Goal: Transaction & Acquisition: Purchase product/service

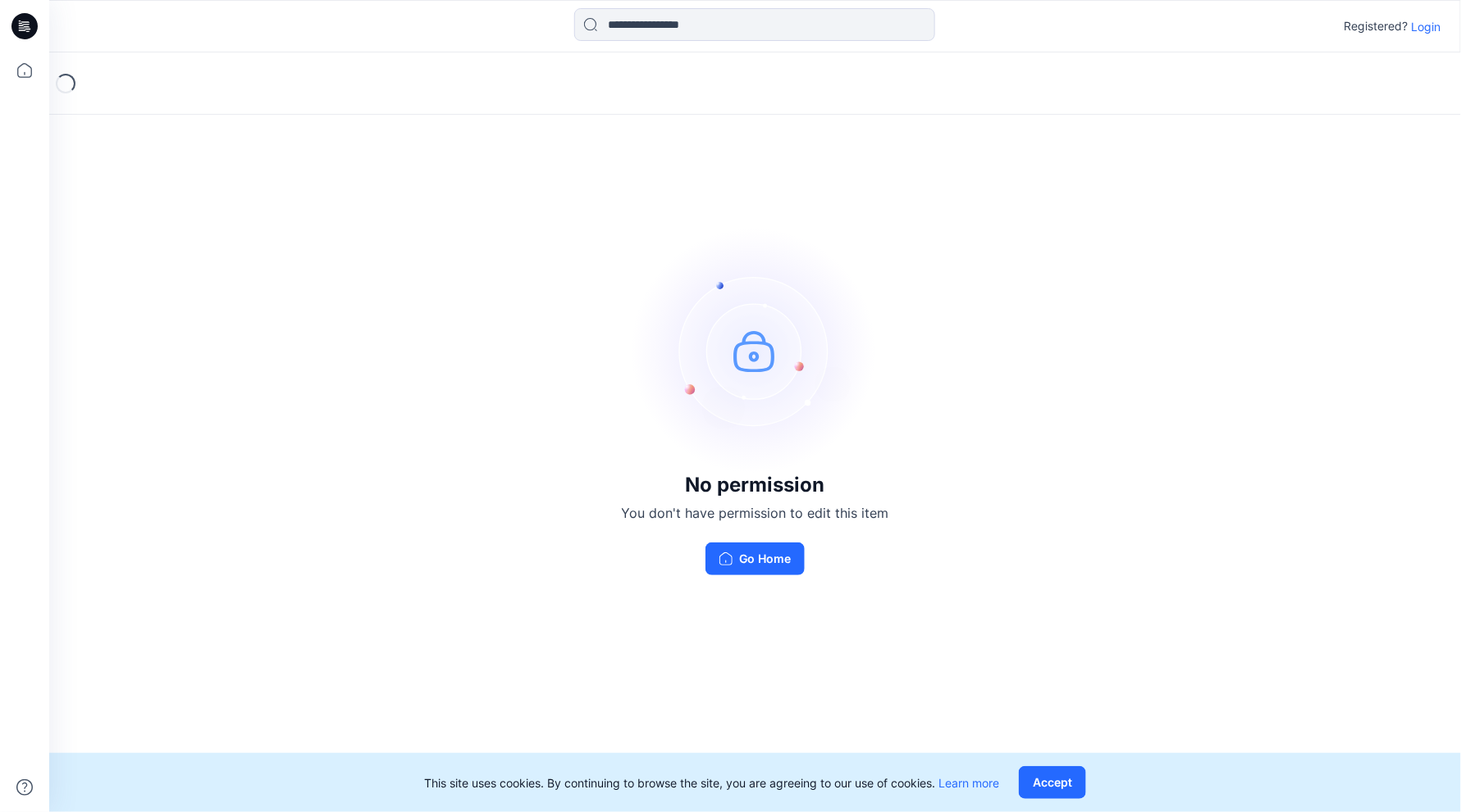
click at [1417, 23] on p "Login" at bounding box center [1426, 26] width 30 height 17
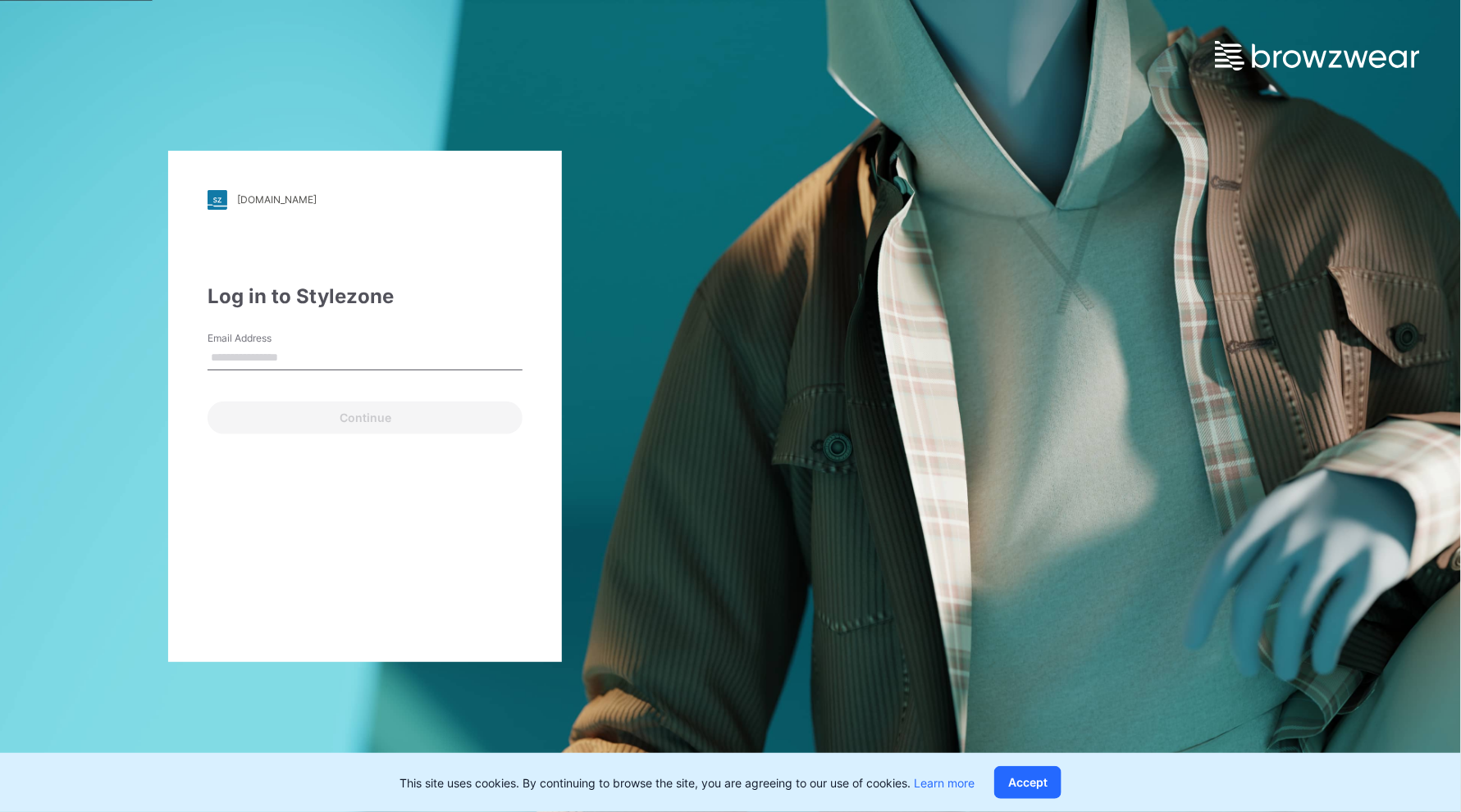
type input "**********"
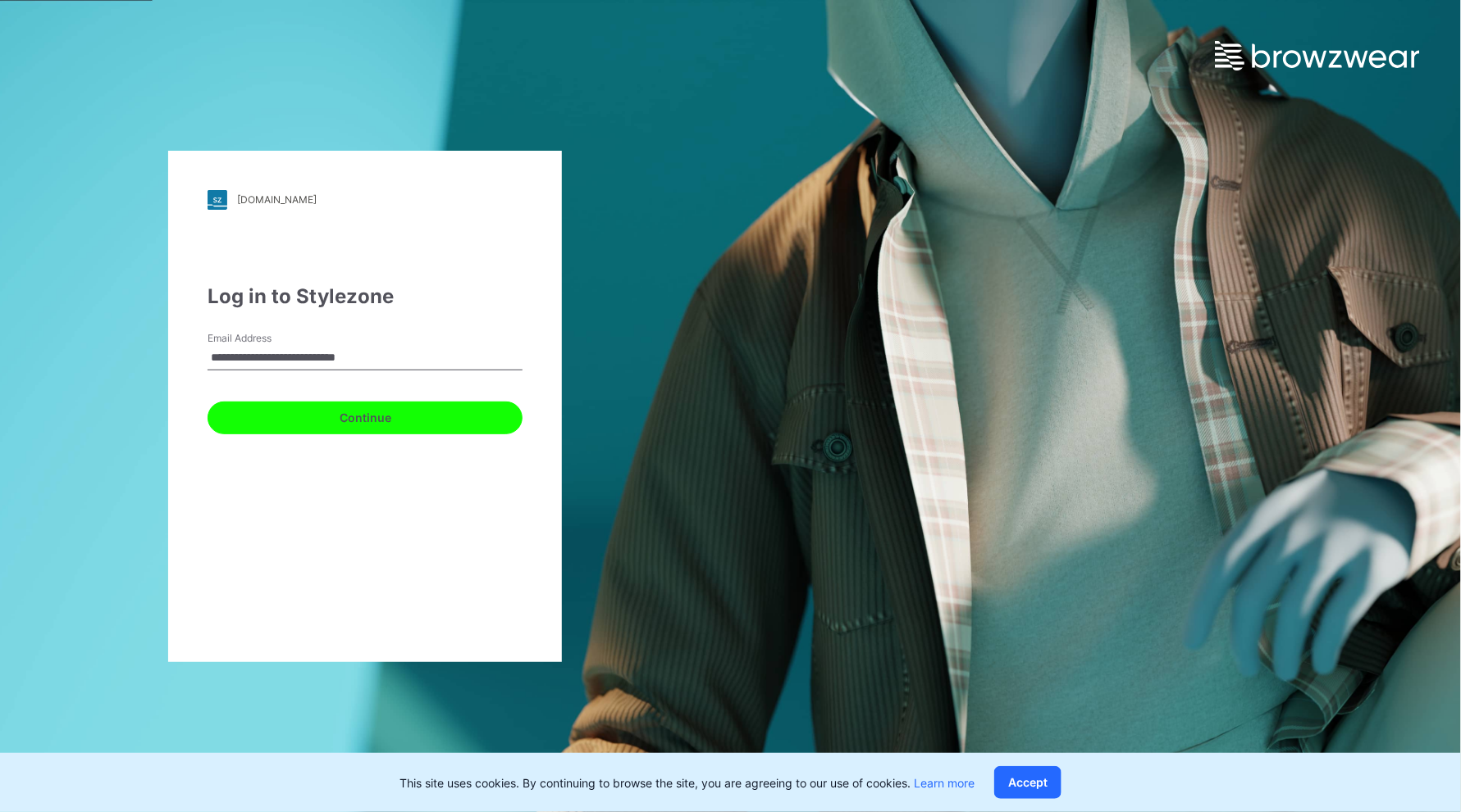
click at [391, 425] on button "Continue" at bounding box center [365, 418] width 315 height 33
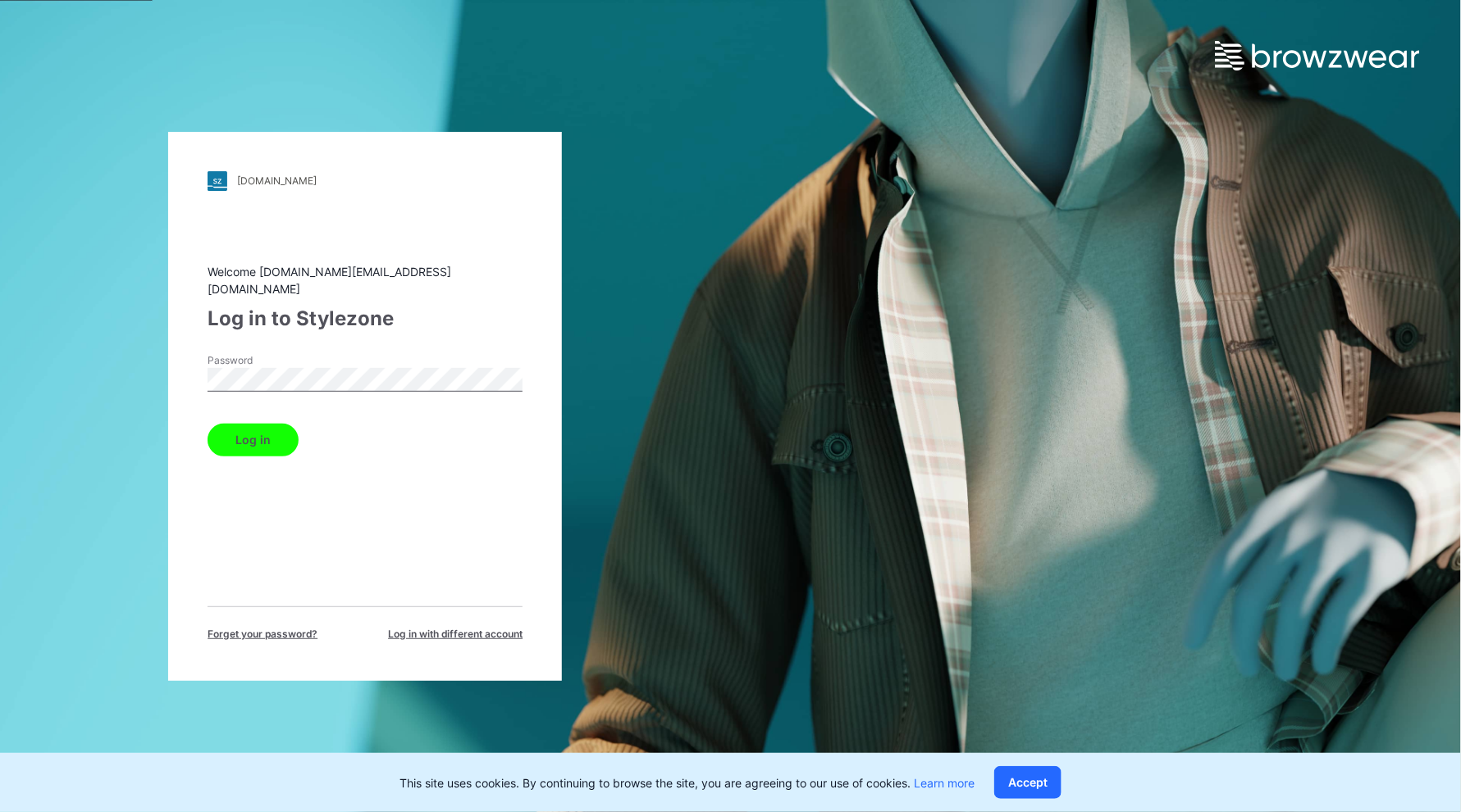
click at [254, 442] on button "Log in" at bounding box center [253, 440] width 91 height 33
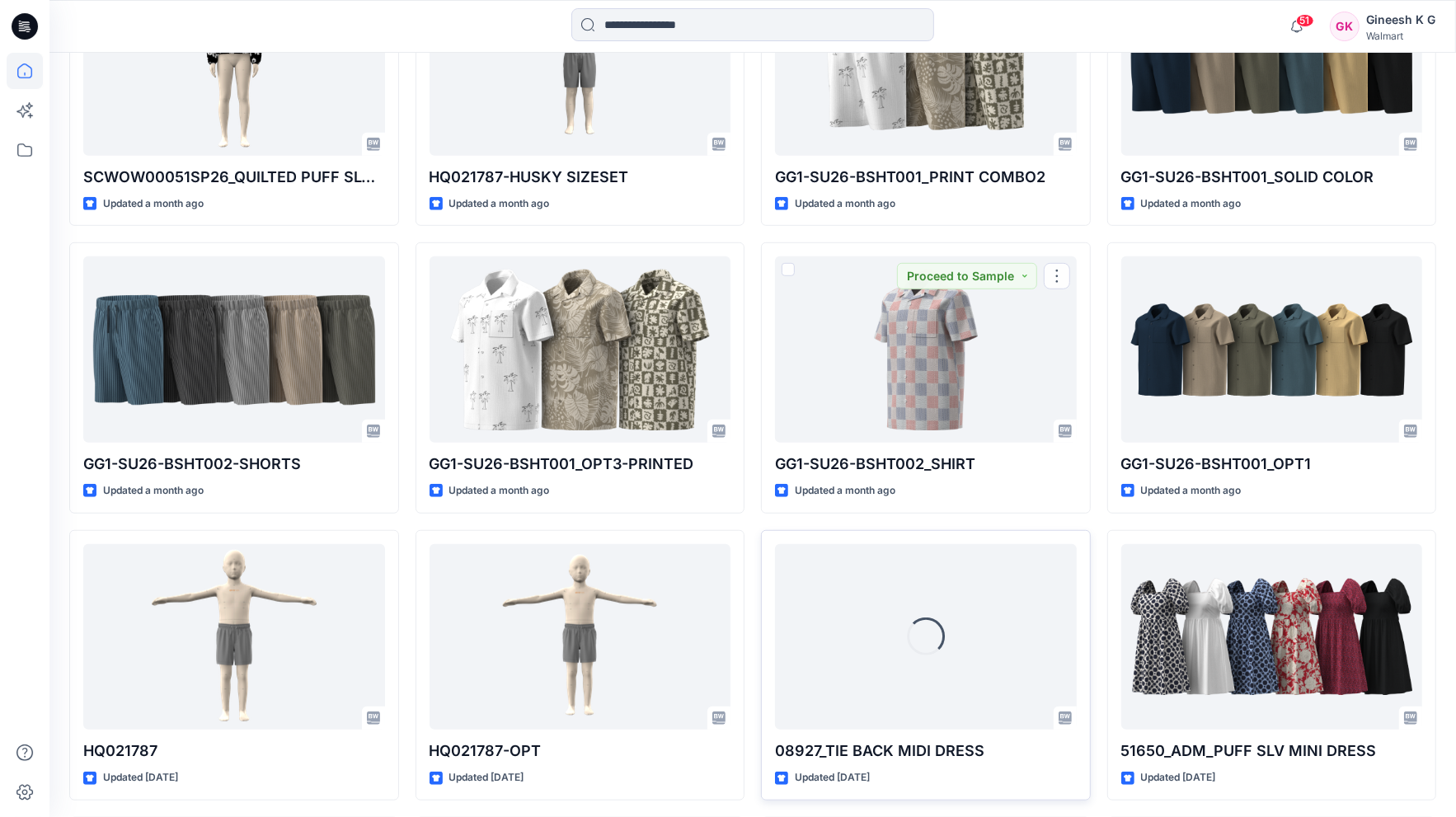
scroll to position [899, 0]
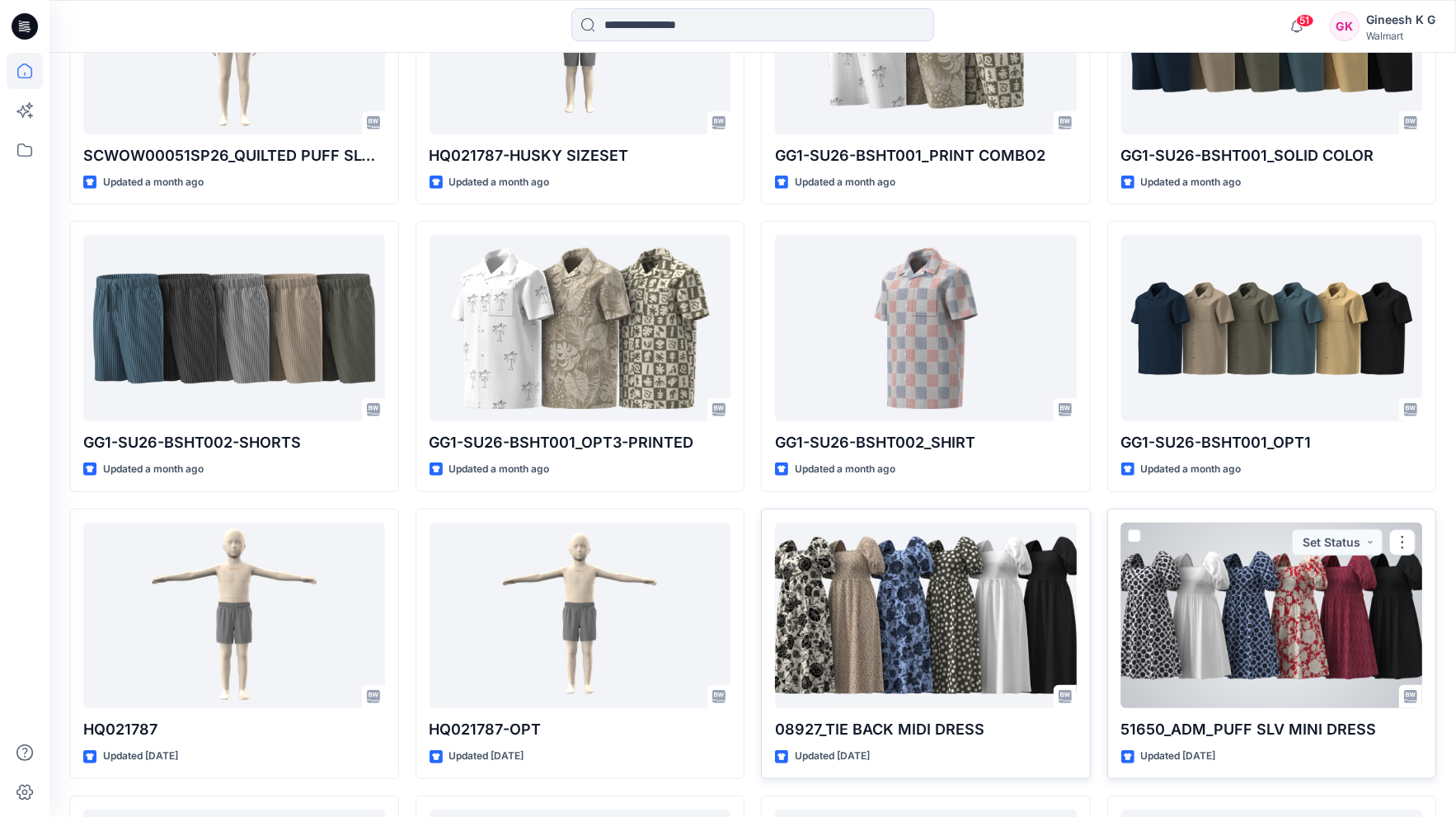
click at [1247, 618] on div at bounding box center [1272, 616] width 301 height 187
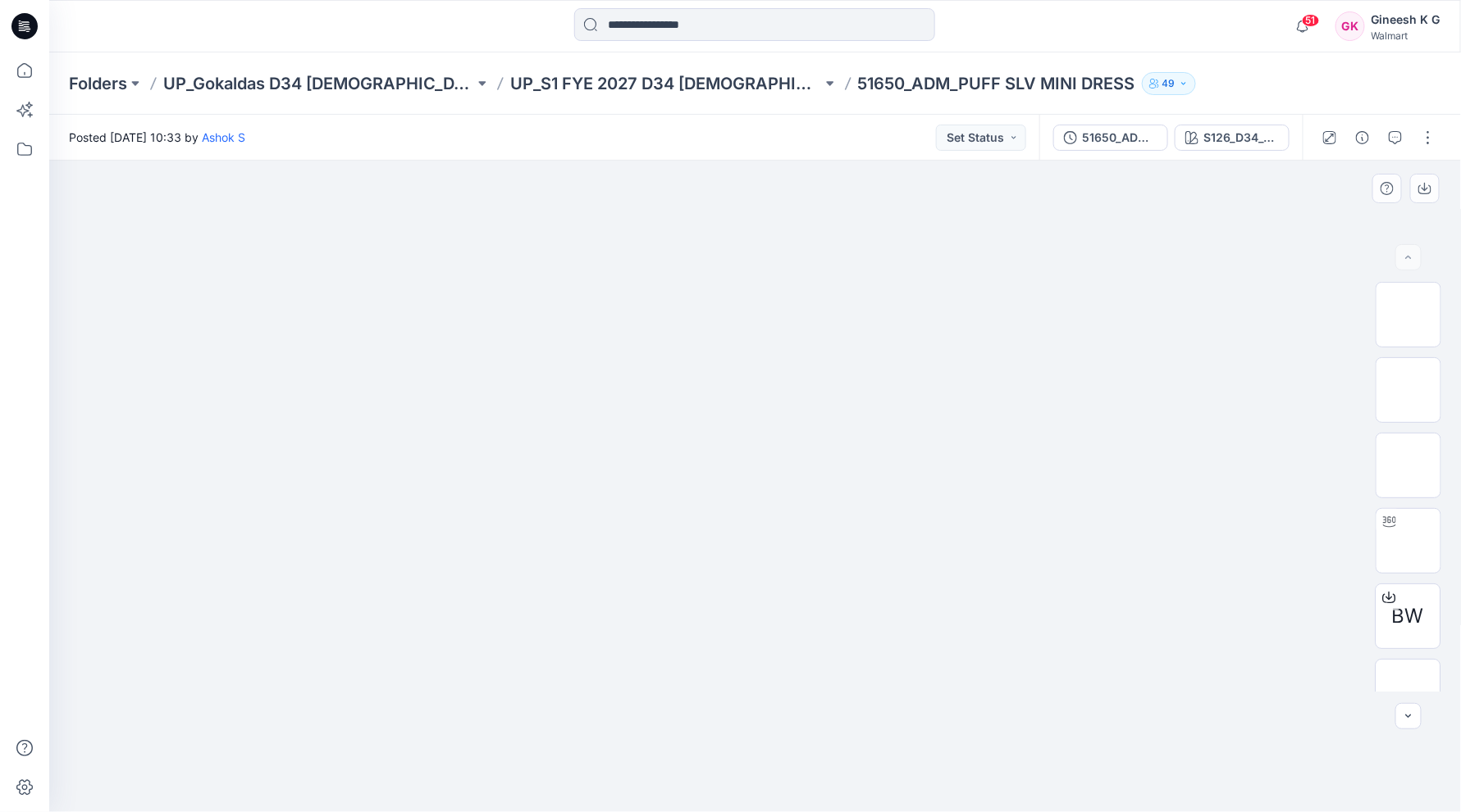
click at [669, 213] on div at bounding box center [755, 486] width 1412 height 651
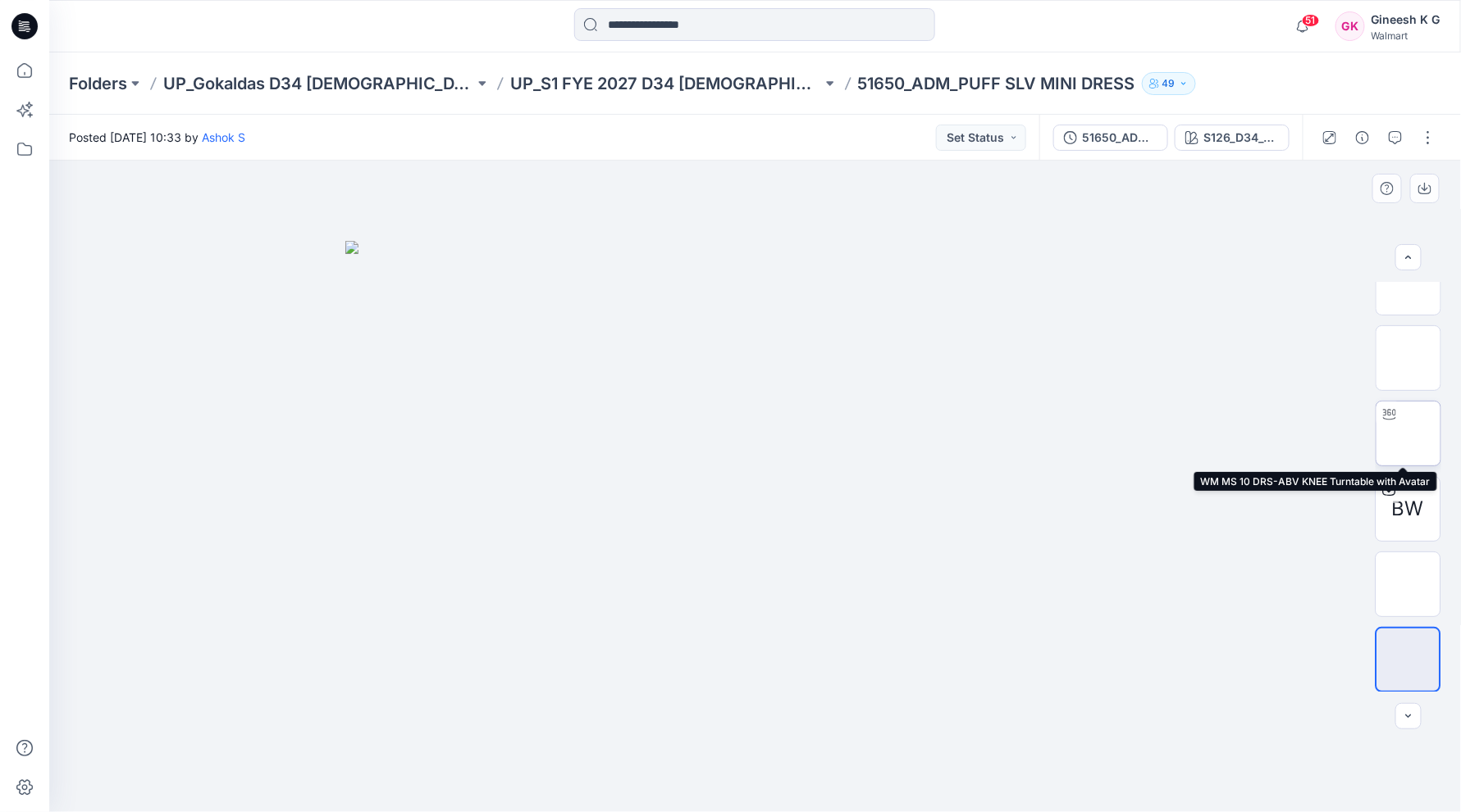
click at [1408, 434] on img at bounding box center [1408, 434] width 0 height 0
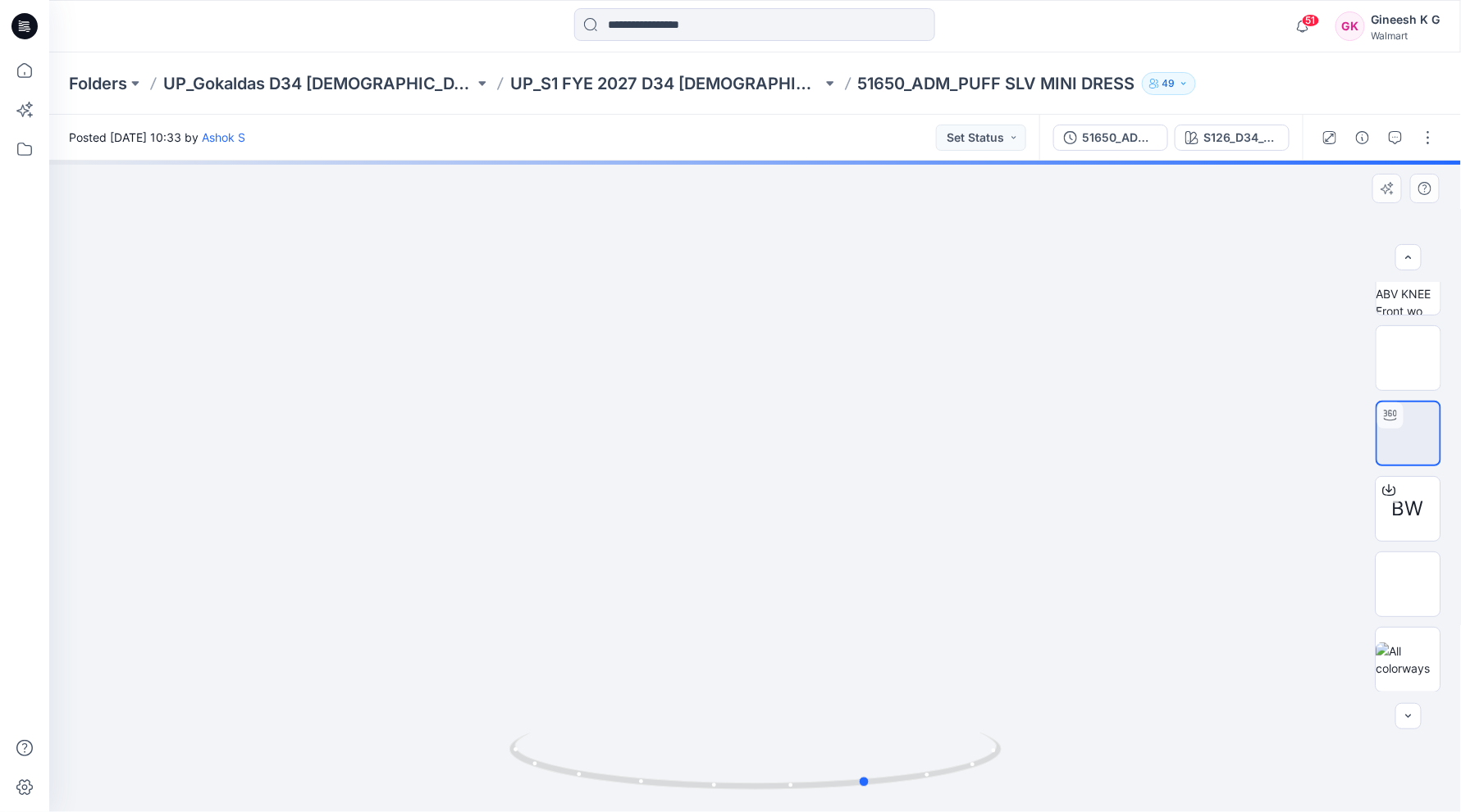
drag, startPoint x: 1046, startPoint y: 423, endPoint x: 667, endPoint y: 377, distance: 381.8
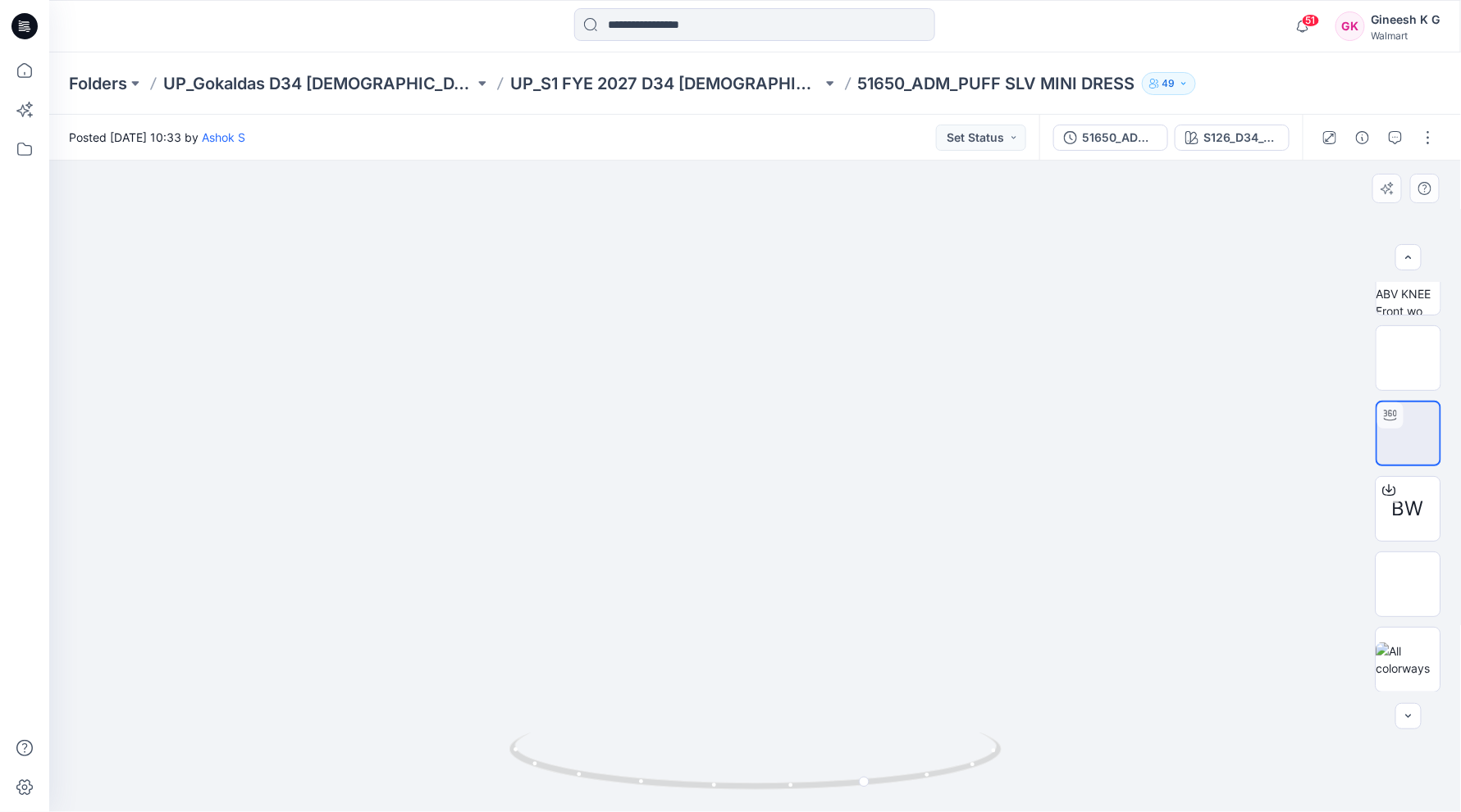
drag, startPoint x: 784, startPoint y: 369, endPoint x: 791, endPoint y: 483, distance: 114.2
drag, startPoint x: 801, startPoint y: 470, endPoint x: 768, endPoint y: 573, distance: 108.2
drag, startPoint x: 861, startPoint y: 781, endPoint x: 1233, endPoint y: 617, distance: 406.5
click at [1245, 775] on div at bounding box center [755, 486] width 1411 height 651
click at [1408, 358] on img at bounding box center [1408, 358] width 0 height 0
